Goal: Communication & Community: Answer question/provide support

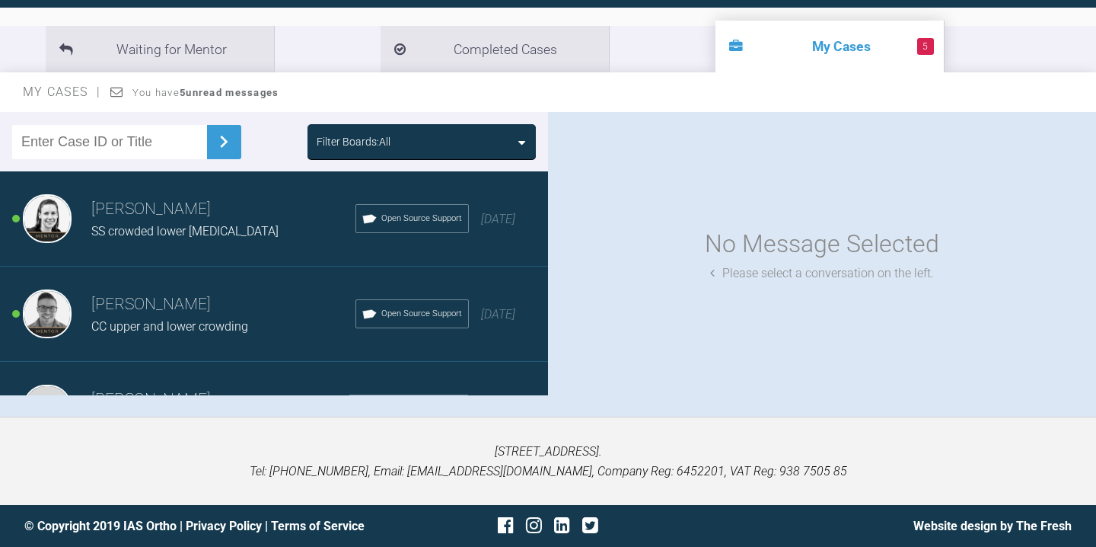
scroll to position [2, 0]
click at [222, 241] on div "[PERSON_NAME] SS crowded lower [MEDICAL_DATA] Open Source Support [DATE]" at bounding box center [274, 217] width 548 height 95
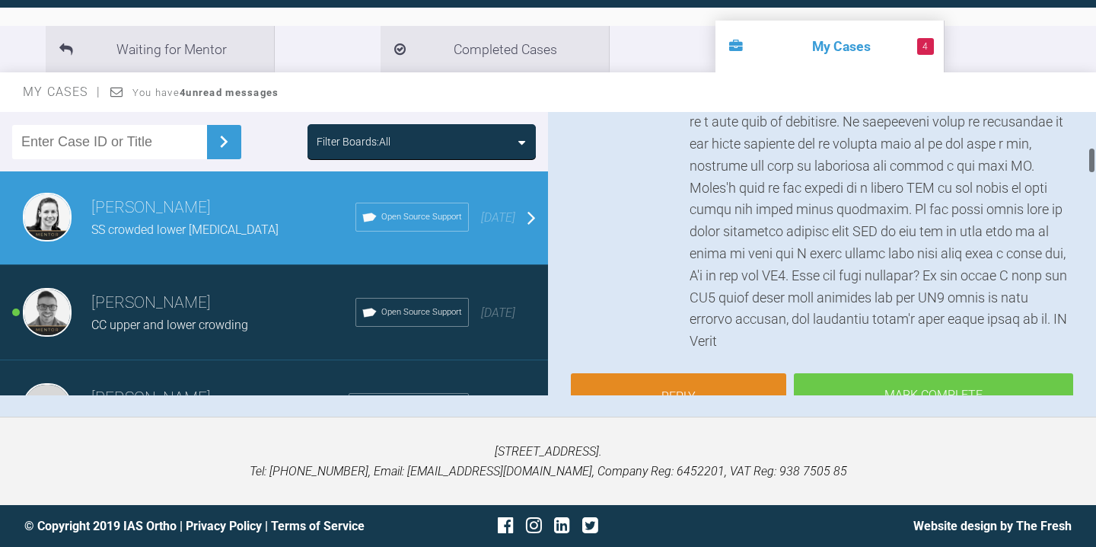
scroll to position [373, 0]
click at [690, 376] on link "Reply" at bounding box center [678, 397] width 215 height 47
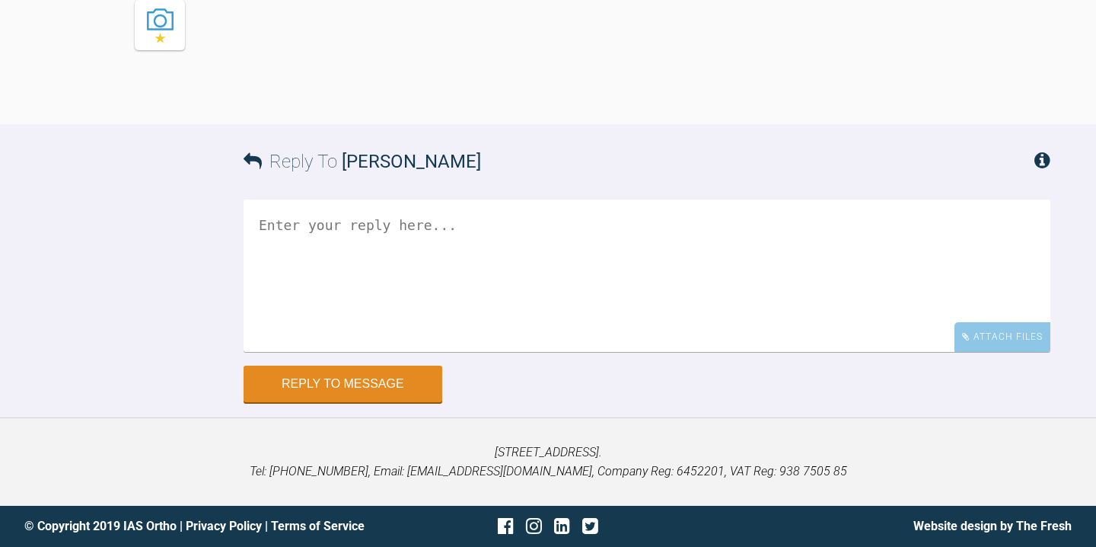
scroll to position [3710, 0]
click at [430, 262] on textarea at bounding box center [647, 275] width 807 height 152
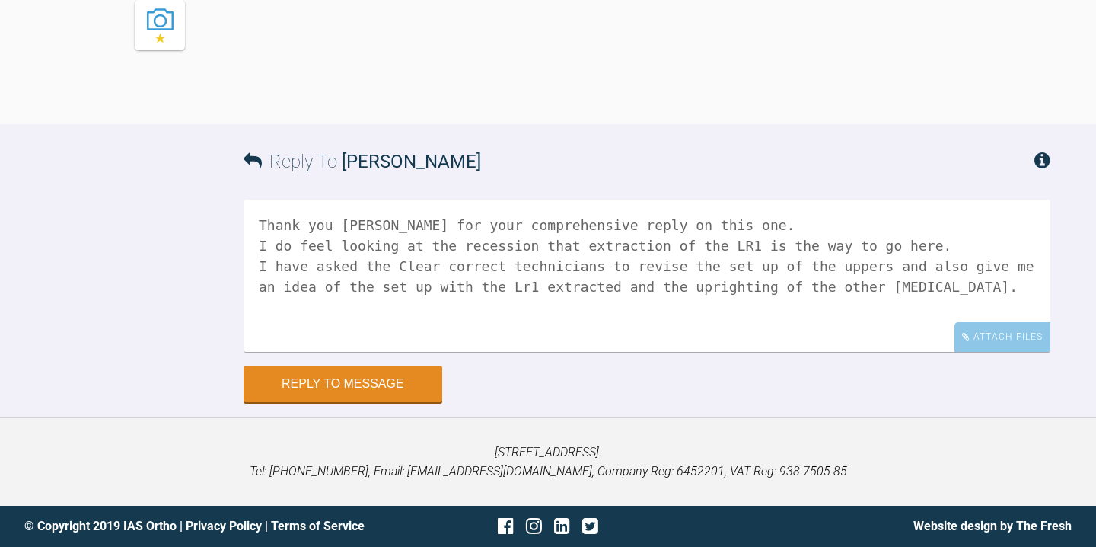
click at [530, 289] on textarea "Thank you [PERSON_NAME] for your comprehensive reply on this one. I do feel loo…" at bounding box center [647, 275] width 807 height 152
click at [979, 284] on textarea "Thank you [PERSON_NAME] for your comprehensive reply on this one. I do feel loo…" at bounding box center [647, 275] width 807 height 152
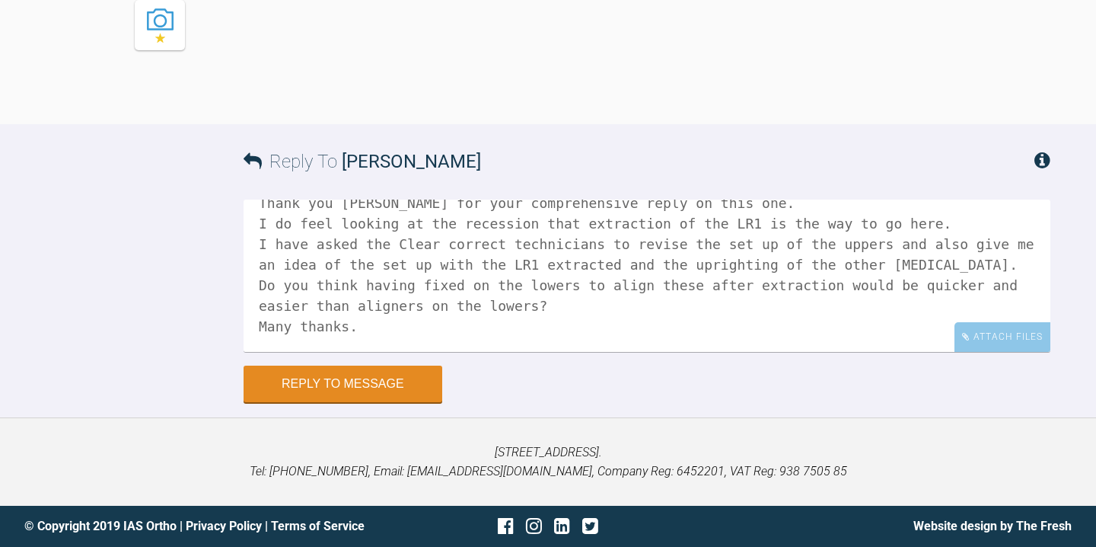
scroll to position [26, 0]
click at [605, 304] on textarea "Thank you [PERSON_NAME] for your comprehensive reply on this one. I do feel loo…" at bounding box center [647, 275] width 807 height 152
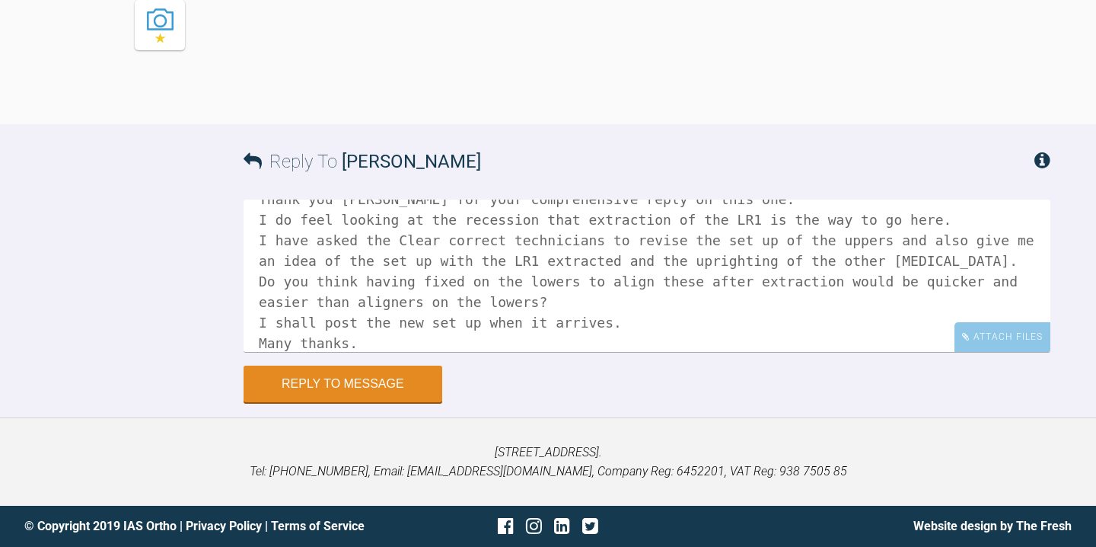
click at [416, 348] on textarea "Thank you [PERSON_NAME] for your comprehensive reply on this one. I do feel loo…" at bounding box center [647, 275] width 807 height 152
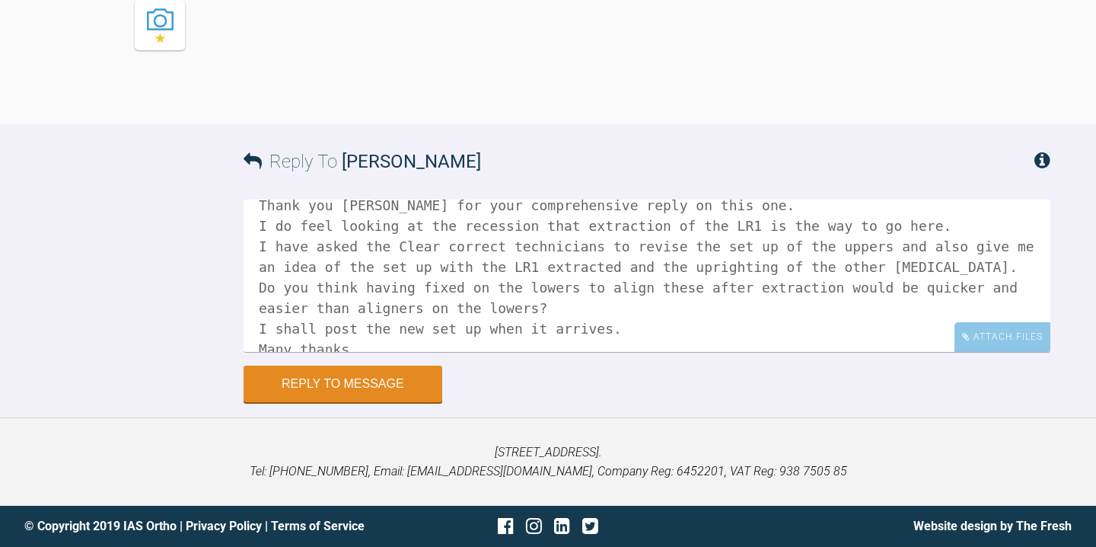
scroll to position [21, 0]
click at [982, 286] on textarea "Thank you [PERSON_NAME] for your comprehensive reply on this one. I do feel loo…" at bounding box center [647, 275] width 807 height 152
click at [612, 310] on textarea "Thank you [PERSON_NAME] for your comprehensive reply on this one. I do feel loo…" at bounding box center [647, 275] width 807 height 152
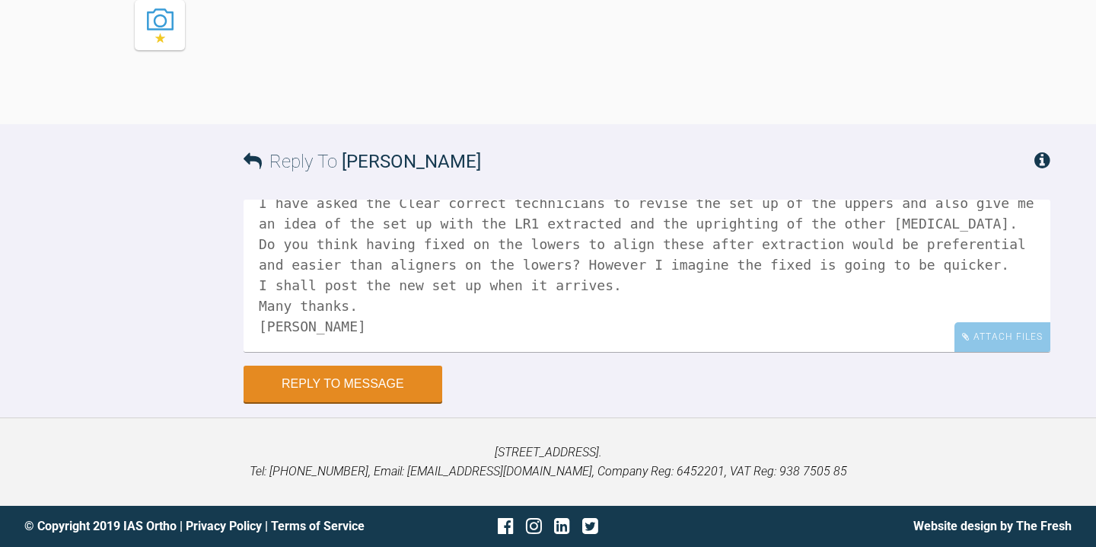
scroll to position [84, 0]
type textarea "Thank you [PERSON_NAME] for your comprehensive reply on this one. I do feel loo…"
click at [361, 381] on button "Reply to Message" at bounding box center [343, 385] width 199 height 37
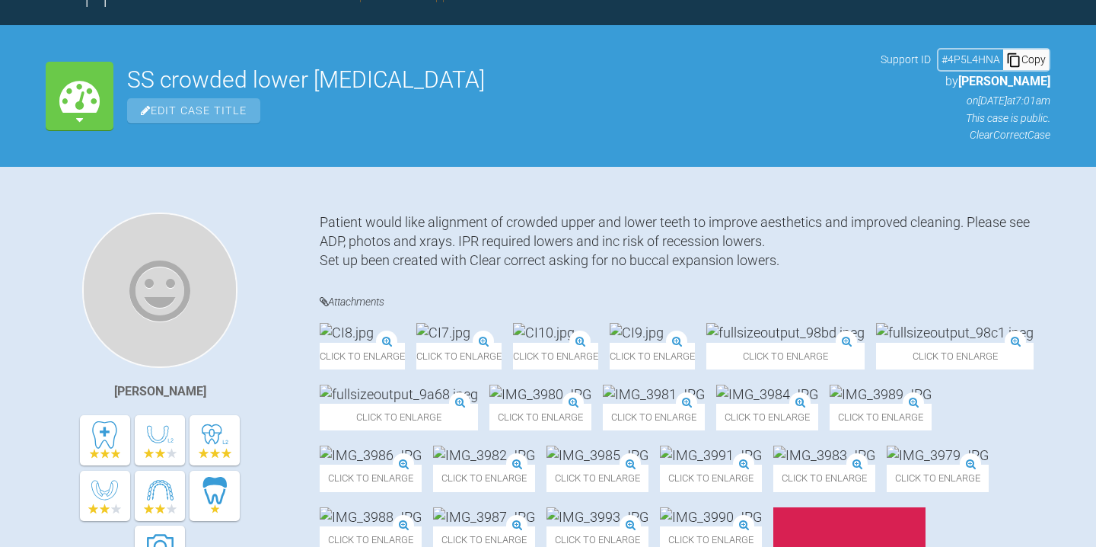
scroll to position [0, 0]
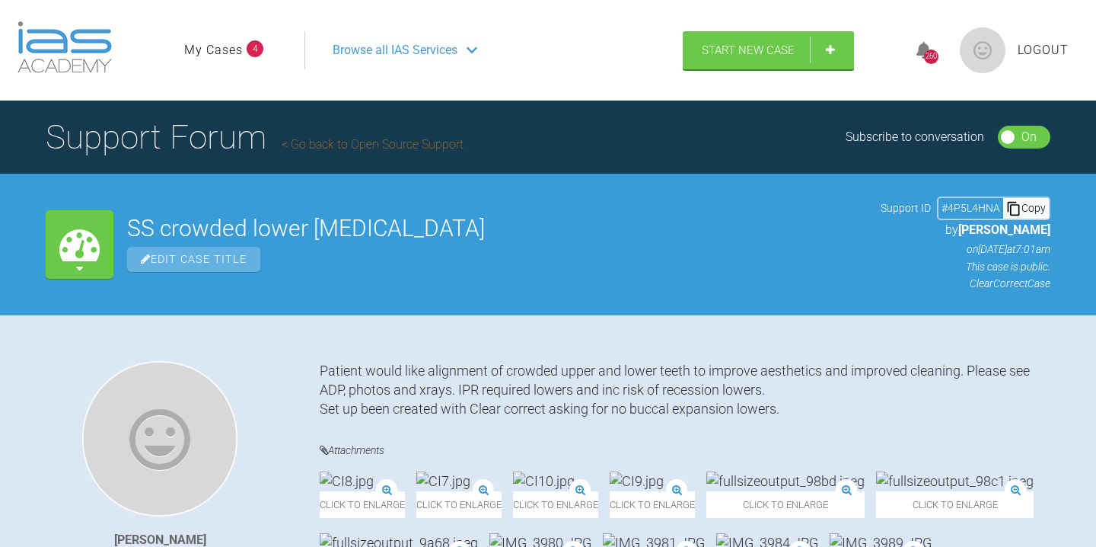
click at [241, 47] on link "My Cases" at bounding box center [213, 50] width 59 height 20
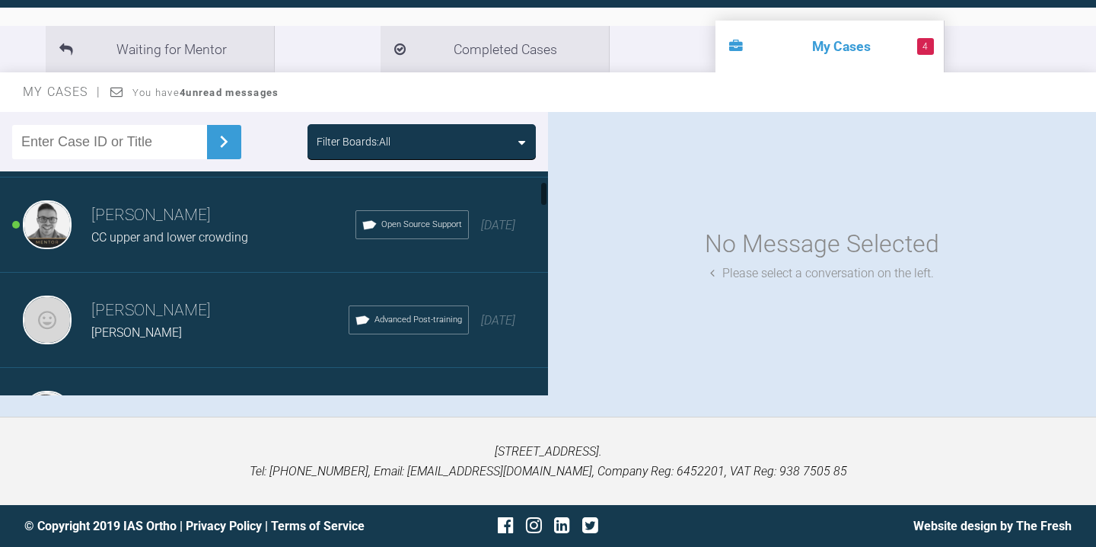
scroll to position [95, 0]
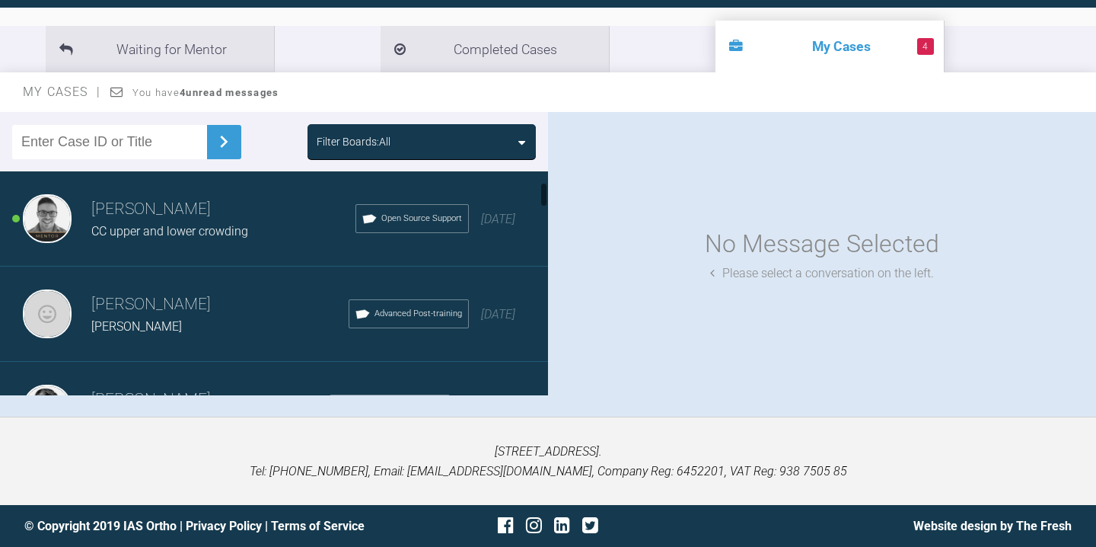
click at [191, 297] on h3 "[PERSON_NAME]" at bounding box center [219, 305] width 257 height 26
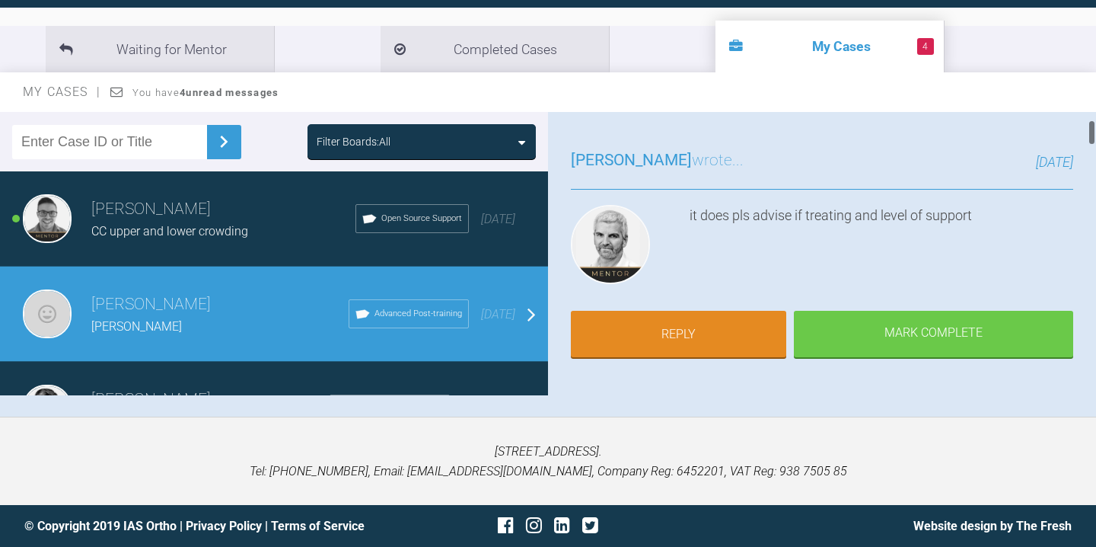
scroll to position [85, 0]
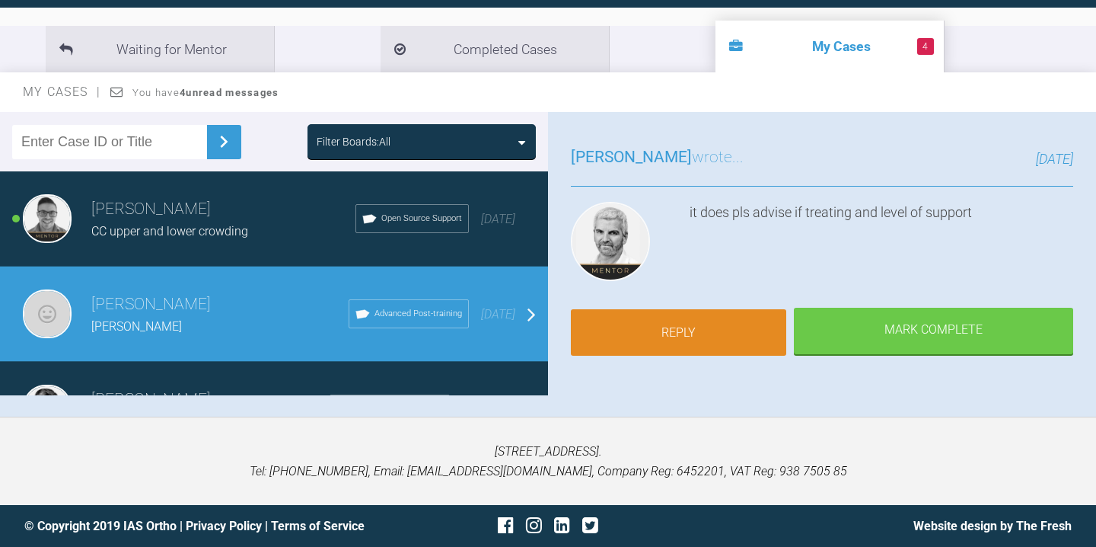
click at [672, 332] on link "Reply" at bounding box center [678, 332] width 215 height 47
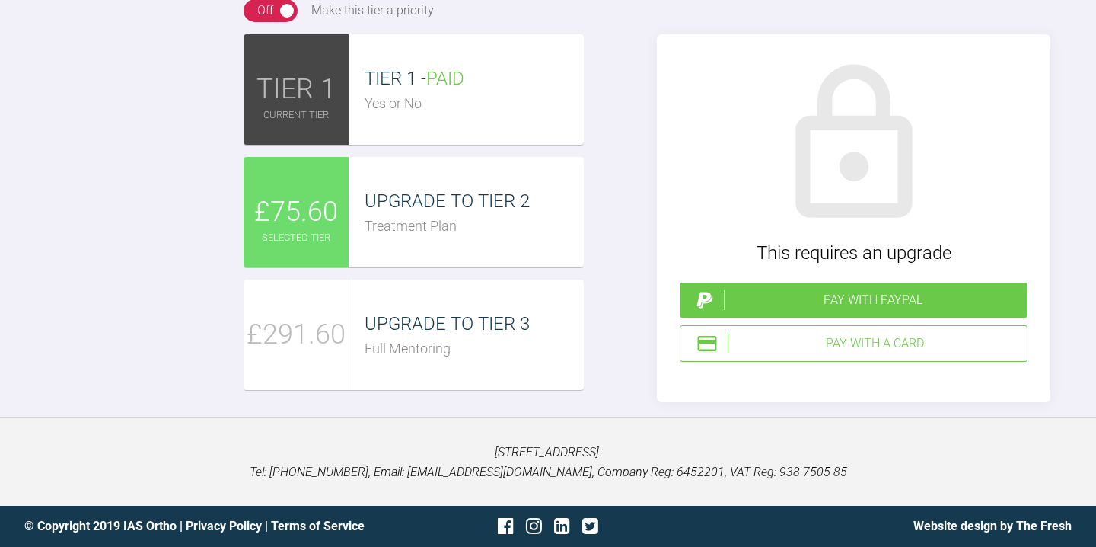
scroll to position [4195, 0]
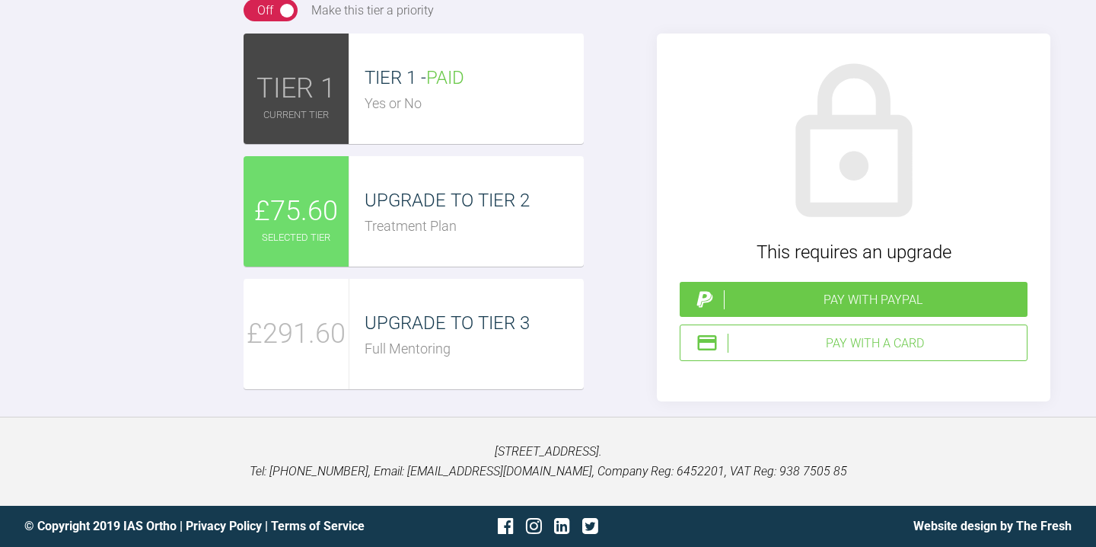
scroll to position [41, 0]
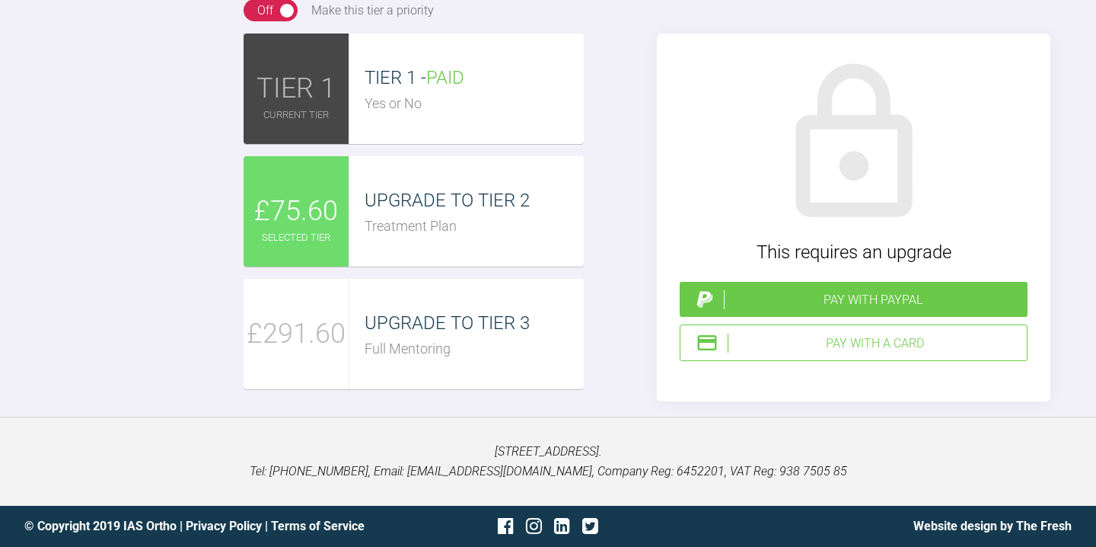
type textarea "Hi [PERSON_NAME], The patient is now asking about treating this case with align…"
